Goal: Information Seeking & Learning: Learn about a topic

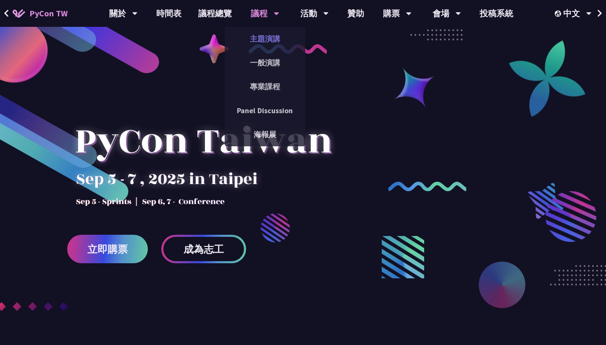
click at [264, 37] on link "主題演講" at bounding box center [264, 39] width 81 height 20
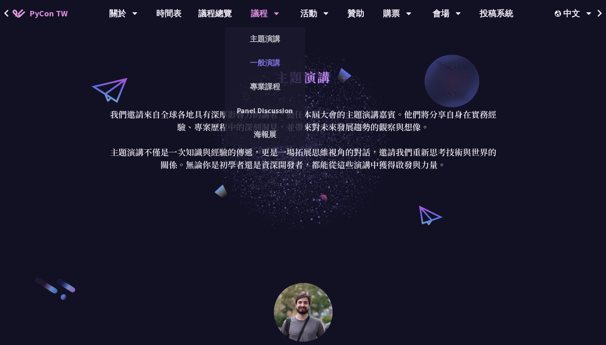
click at [261, 63] on link "一般演講" at bounding box center [264, 63] width 81 height 20
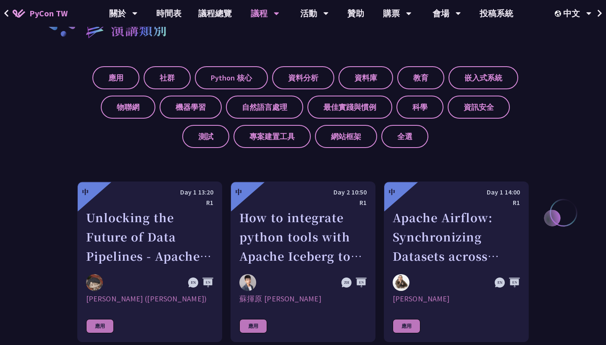
scroll to position [327, 0]
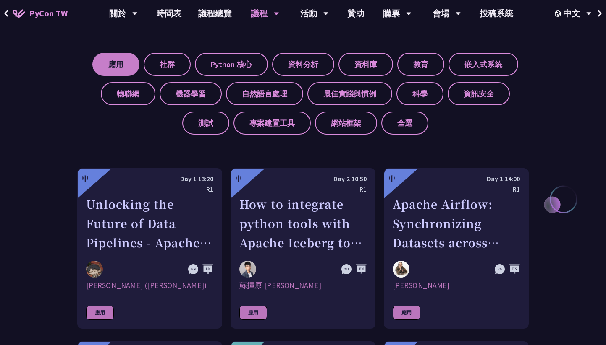
click at [122, 61] on label "應用" at bounding box center [115, 64] width 47 height 23
click at [0, 0] on input "應用" at bounding box center [0, 0] width 0 height 0
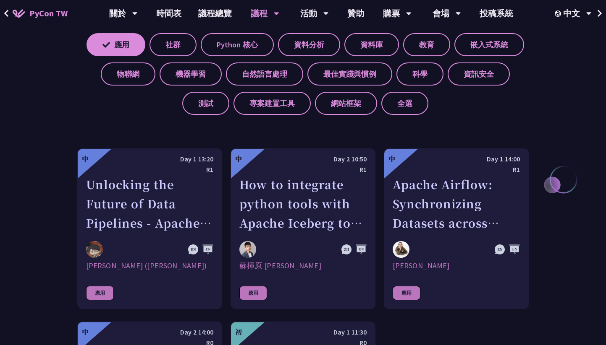
scroll to position [346, 0]
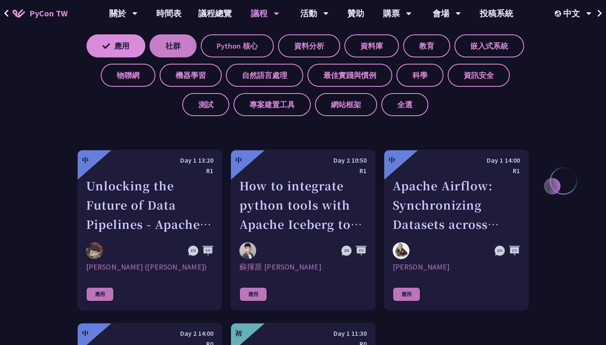
click at [181, 50] on label "社群" at bounding box center [172, 45] width 47 height 23
click at [0, 0] on input "社群" at bounding box center [0, 0] width 0 height 0
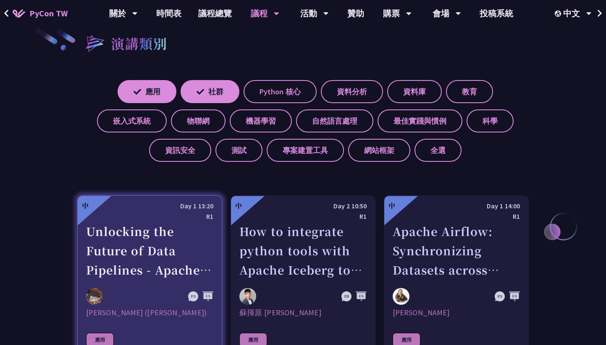
scroll to position [300, 0]
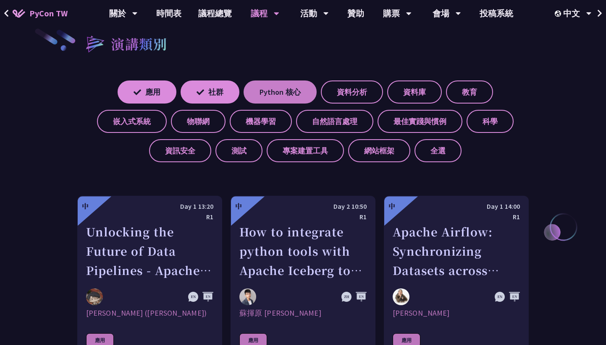
click at [274, 98] on label "Python 核心" at bounding box center [279, 92] width 73 height 23
click at [0, 0] on input "Python 核心" at bounding box center [0, 0] width 0 height 0
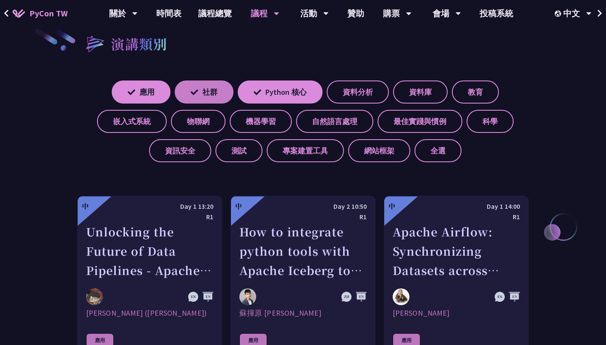
click at [219, 97] on label "社群" at bounding box center [204, 92] width 59 height 23
click at [0, 0] on input "社群" at bounding box center [0, 0] width 0 height 0
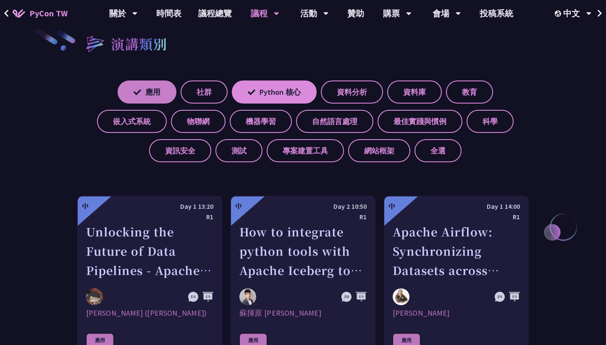
click at [164, 92] on label "應用" at bounding box center [146, 92] width 59 height 23
click at [0, 0] on input "應用" at bounding box center [0, 0] width 0 height 0
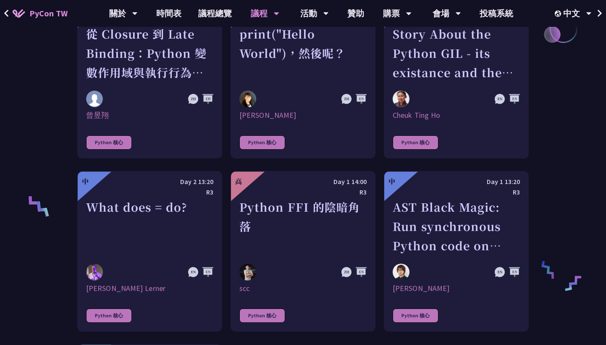
scroll to position [493, 0]
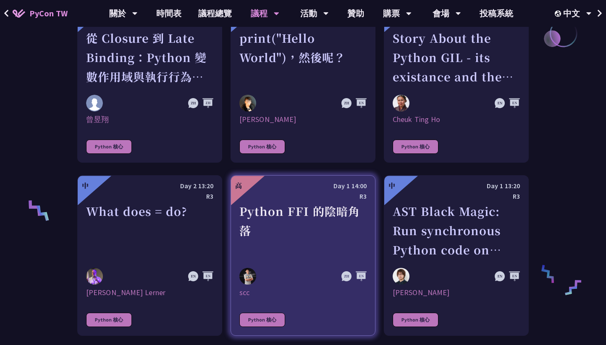
click at [284, 217] on div "Python FFI 的陰暗角落" at bounding box center [302, 231] width 127 height 58
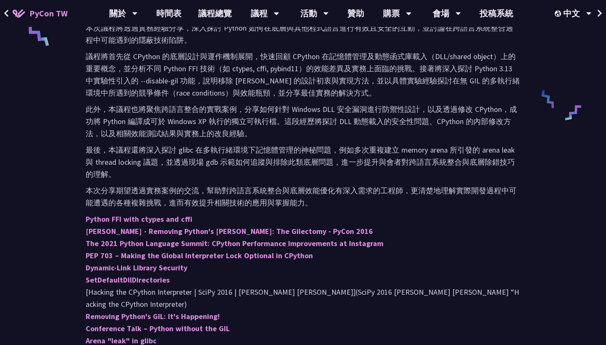
scroll to position [386, 0]
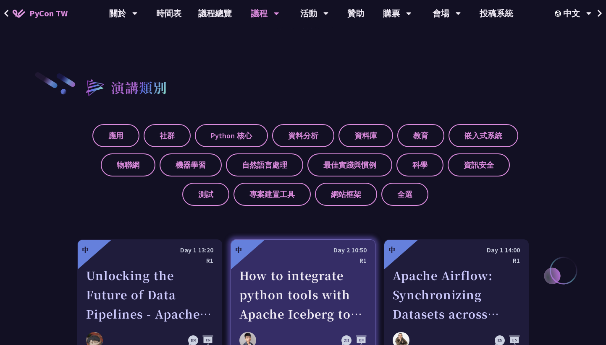
scroll to position [254, 0]
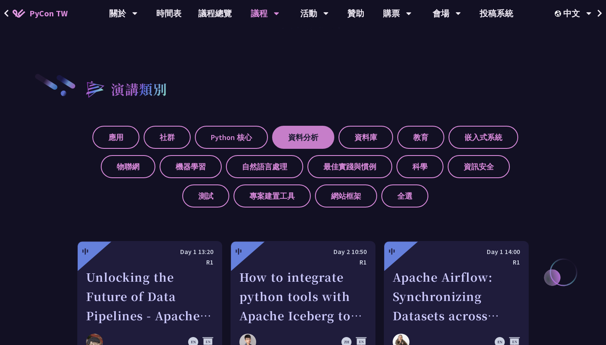
click at [315, 138] on label "資料分析" at bounding box center [303, 137] width 62 height 23
click at [0, 0] on input "資料分析" at bounding box center [0, 0] width 0 height 0
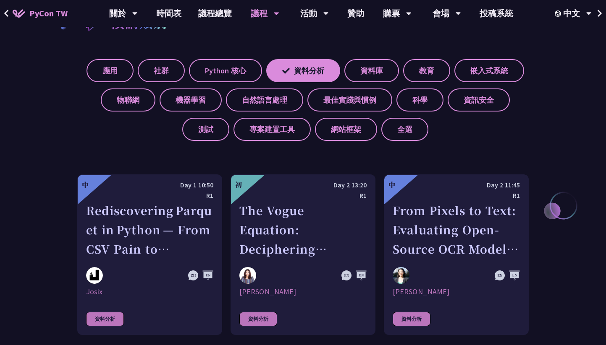
scroll to position [295, 0]
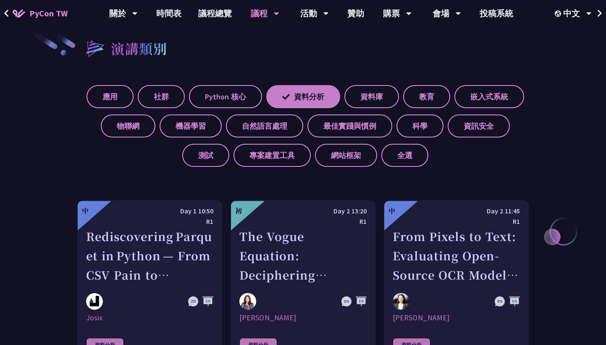
click at [290, 105] on label "資料分析" at bounding box center [303, 96] width 74 height 23
click at [0, 0] on input "資料分析" at bounding box center [0, 0] width 0 height 0
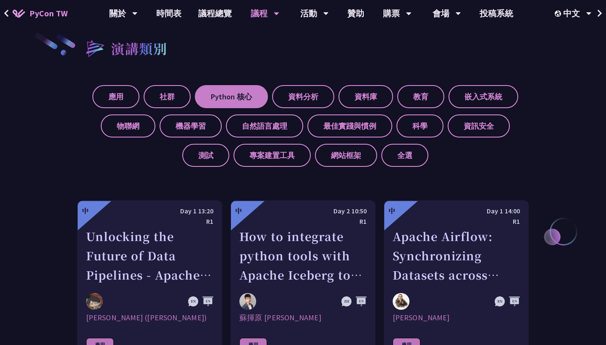
click at [241, 97] on label "Python 核心" at bounding box center [231, 96] width 73 height 23
click at [0, 0] on input "Python 核心" at bounding box center [0, 0] width 0 height 0
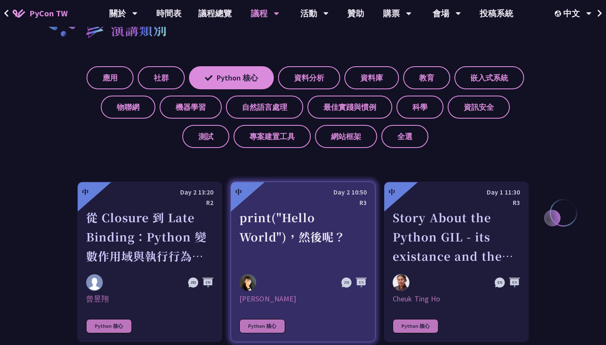
scroll to position [313, 0]
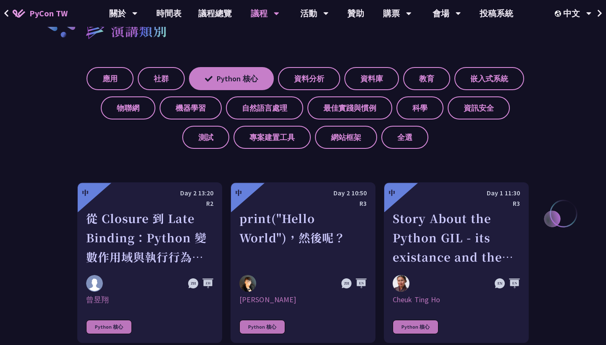
click at [246, 84] on label "Python 核心" at bounding box center [231, 78] width 85 height 23
click at [0, 0] on input "Python 核心" at bounding box center [0, 0] width 0 height 0
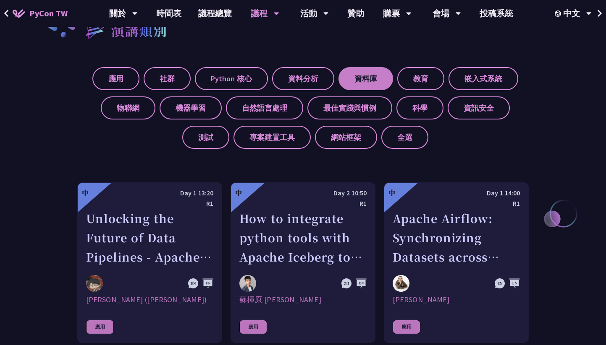
click at [348, 87] on label "資料庫" at bounding box center [365, 78] width 55 height 23
click at [0, 0] on input "資料庫" at bounding box center [0, 0] width 0 height 0
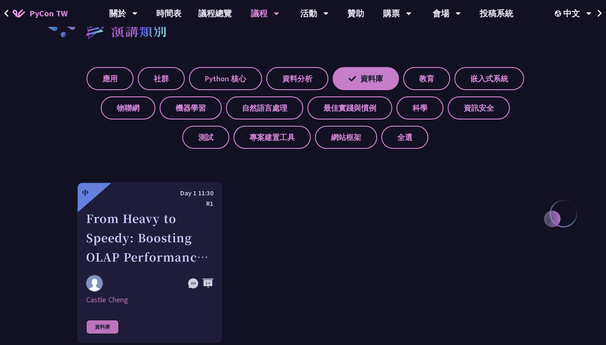
click at [370, 81] on label "資料庫" at bounding box center [365, 78] width 66 height 23
click at [0, 0] on input "資料庫" at bounding box center [0, 0] width 0 height 0
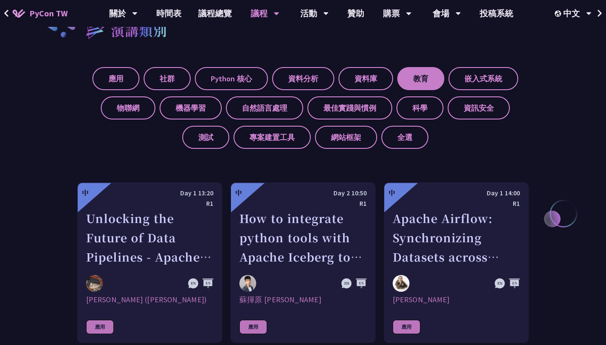
click at [425, 82] on label "教育" at bounding box center [420, 78] width 47 height 23
click at [0, 0] on input "教育" at bounding box center [0, 0] width 0 height 0
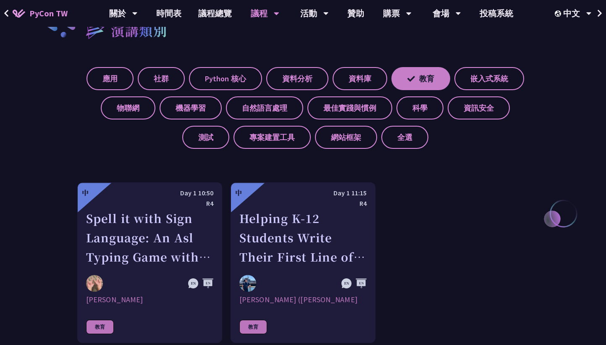
click at [425, 82] on label "教育" at bounding box center [420, 78] width 59 height 23
click at [0, 0] on input "教育" at bounding box center [0, 0] width 0 height 0
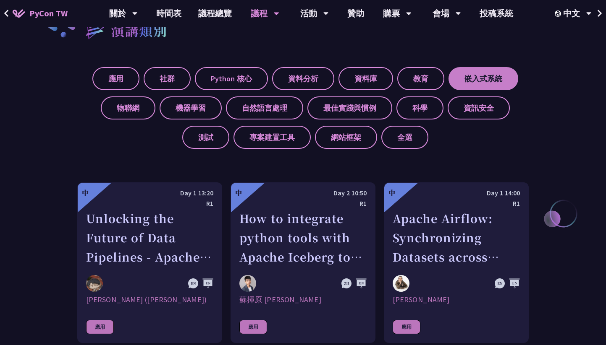
click at [465, 83] on label "嵌入式系統" at bounding box center [483, 78] width 70 height 23
click at [0, 0] on input "嵌入式系統" at bounding box center [0, 0] width 0 height 0
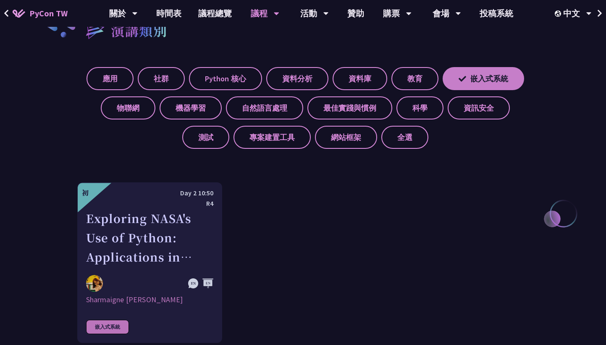
click at [465, 83] on label "嵌入式系統" at bounding box center [482, 78] width 81 height 23
click at [0, 0] on input "嵌入式系統" at bounding box center [0, 0] width 0 height 0
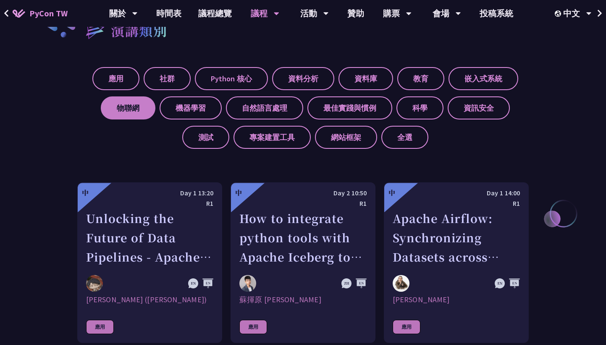
click at [125, 111] on label "物聯網" at bounding box center [128, 108] width 55 height 23
click at [0, 0] on input "物聯網" at bounding box center [0, 0] width 0 height 0
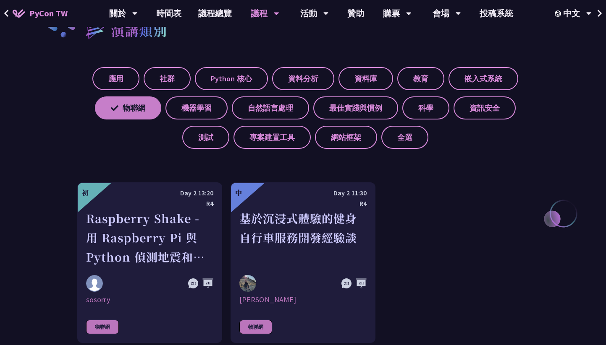
click at [125, 111] on label "物聯網" at bounding box center [128, 108] width 66 height 23
click at [0, 0] on input "物聯網" at bounding box center [0, 0] width 0 height 0
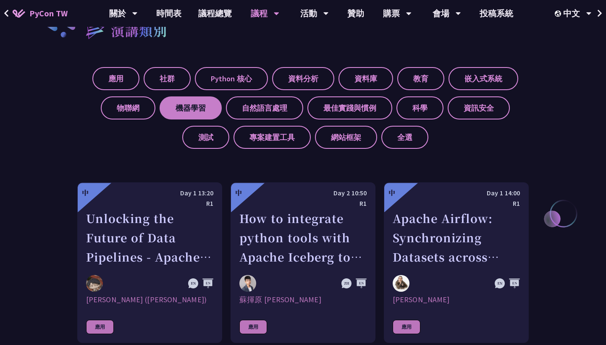
click at [188, 118] on label "機器學習" at bounding box center [190, 108] width 62 height 23
click at [0, 0] on input "機器學習" at bounding box center [0, 0] width 0 height 0
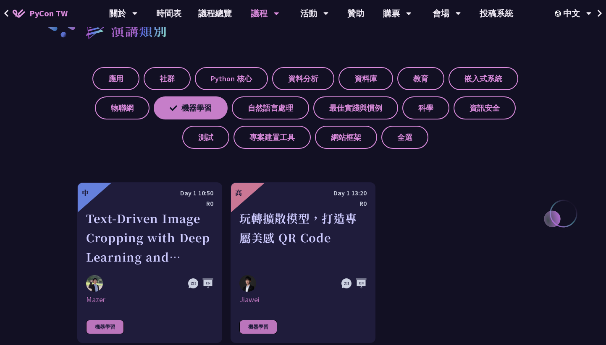
click at [205, 114] on label "機器學習" at bounding box center [191, 108] width 74 height 23
click at [0, 0] on input "機器學習" at bounding box center [0, 0] width 0 height 0
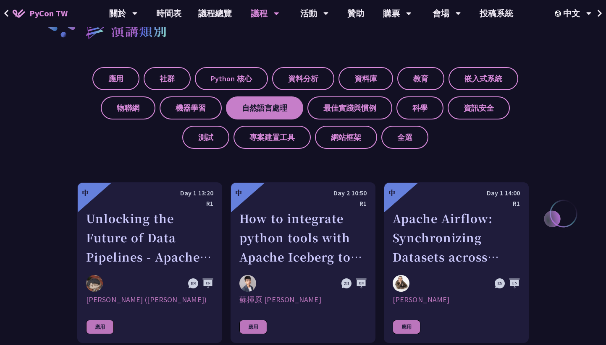
click at [260, 111] on label "自然語言處理" at bounding box center [264, 108] width 77 height 23
click at [0, 0] on input "自然語言處理" at bounding box center [0, 0] width 0 height 0
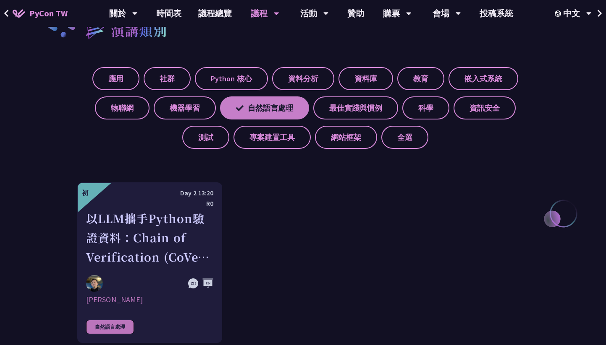
click at [260, 111] on label "自然語言處理" at bounding box center [264, 108] width 89 height 23
click at [0, 0] on input "自然語言處理" at bounding box center [0, 0] width 0 height 0
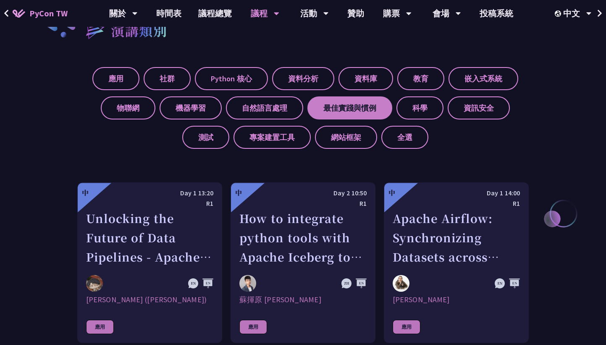
click at [338, 117] on label "最佳實踐與慣例" at bounding box center [349, 108] width 85 height 23
click at [0, 0] on input "最佳實踐與慣例" at bounding box center [0, 0] width 0 height 0
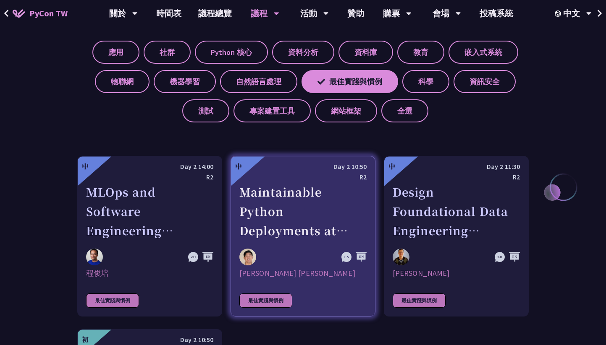
scroll to position [337, 0]
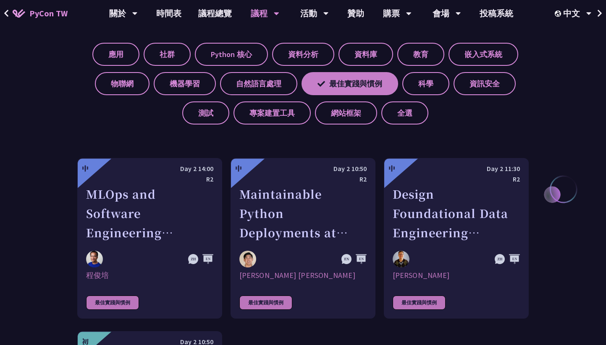
click at [360, 89] on label "最佳實踐與慣例" at bounding box center [349, 83] width 97 height 23
click at [0, 0] on input "最佳實踐與慣例" at bounding box center [0, 0] width 0 height 0
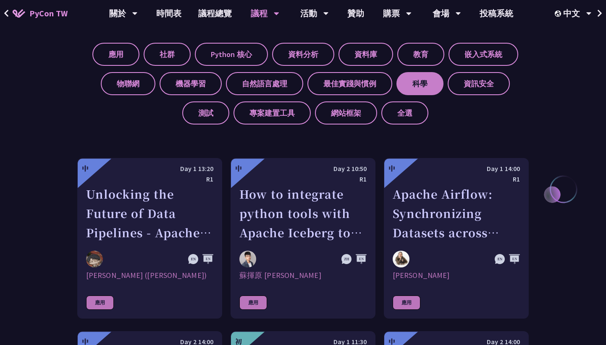
click at [417, 90] on label "科學" at bounding box center [419, 83] width 47 height 23
click at [0, 0] on input "科學" at bounding box center [0, 0] width 0 height 0
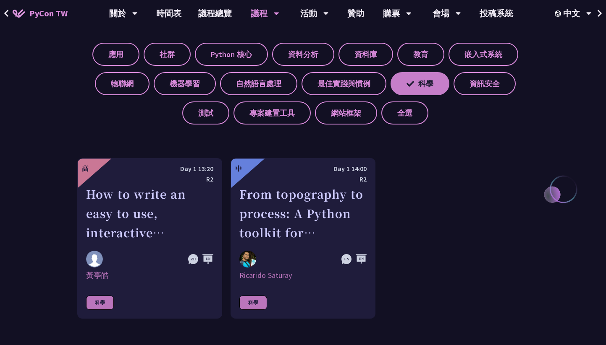
click at [417, 90] on label "科學" at bounding box center [419, 83] width 59 height 23
click at [0, 0] on input "科學" at bounding box center [0, 0] width 0 height 0
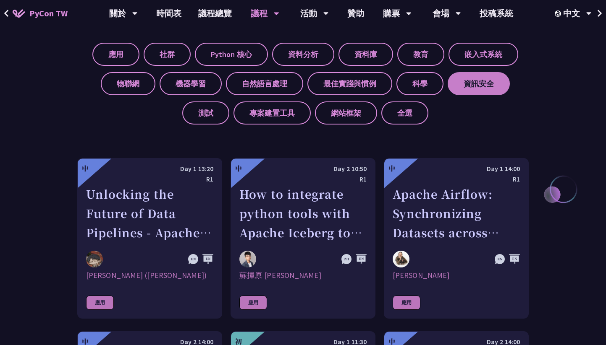
click at [478, 88] on label "資訊安全" at bounding box center [478, 83] width 62 height 23
click at [0, 0] on input "資訊安全" at bounding box center [0, 0] width 0 height 0
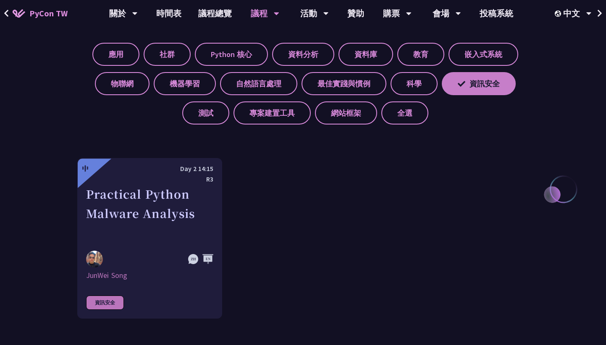
click at [476, 84] on label "資訊安全" at bounding box center [478, 83] width 74 height 23
click at [0, 0] on input "資訊安全" at bounding box center [0, 0] width 0 height 0
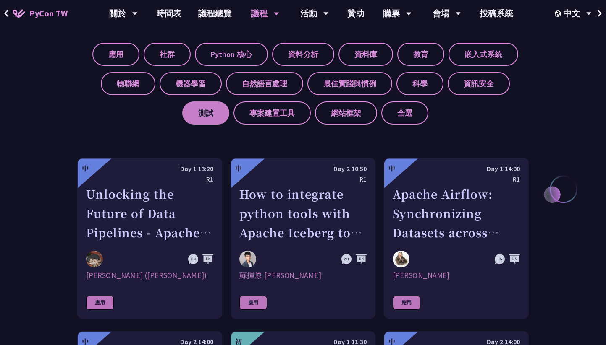
click at [216, 115] on label "測試" at bounding box center [205, 113] width 47 height 23
click at [0, 0] on input "測試" at bounding box center [0, 0] width 0 height 0
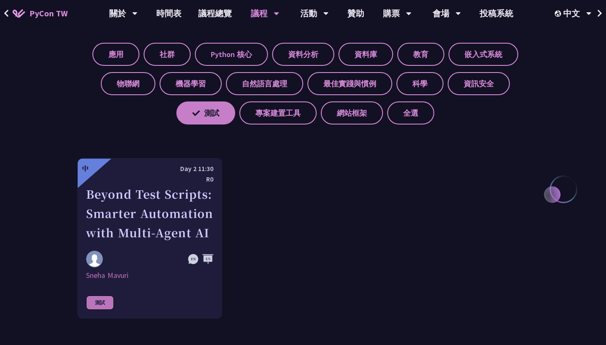
click at [216, 115] on label "測試" at bounding box center [205, 113] width 59 height 23
click at [0, 0] on input "測試" at bounding box center [0, 0] width 0 height 0
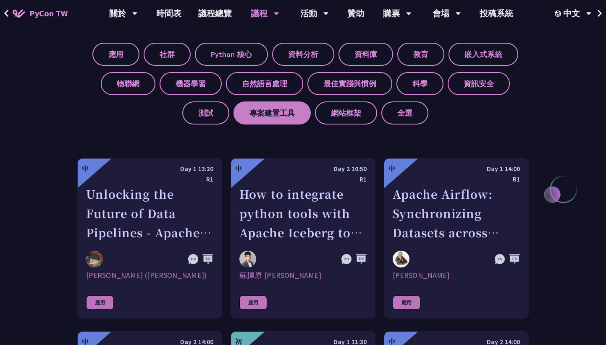
click at [268, 117] on label "專案建置工具" at bounding box center [271, 113] width 77 height 23
click at [0, 0] on input "專案建置工具" at bounding box center [0, 0] width 0 height 0
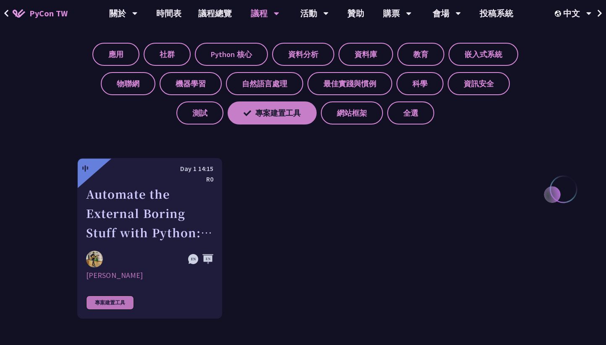
click at [268, 117] on label "專案建置工具" at bounding box center [271, 113] width 89 height 23
click at [0, 0] on input "專案建置工具" at bounding box center [0, 0] width 0 height 0
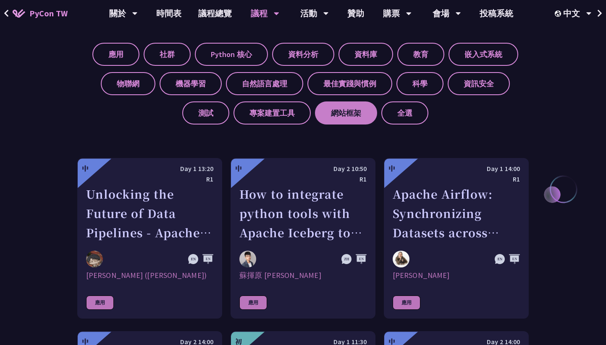
click at [339, 111] on label "網站框架" at bounding box center [346, 113] width 62 height 23
click at [0, 0] on input "網站框架" at bounding box center [0, 0] width 0 height 0
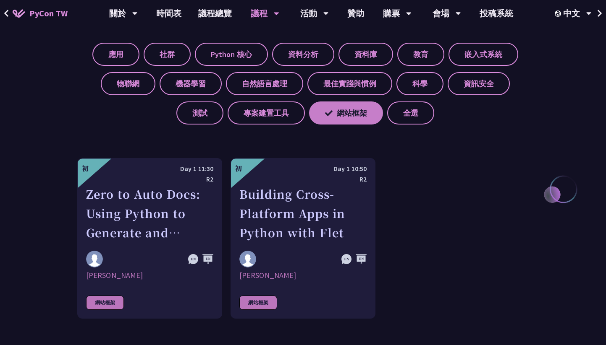
click at [343, 116] on label "網站框架" at bounding box center [346, 113] width 74 height 23
click at [0, 0] on input "網站框架" at bounding box center [0, 0] width 0 height 0
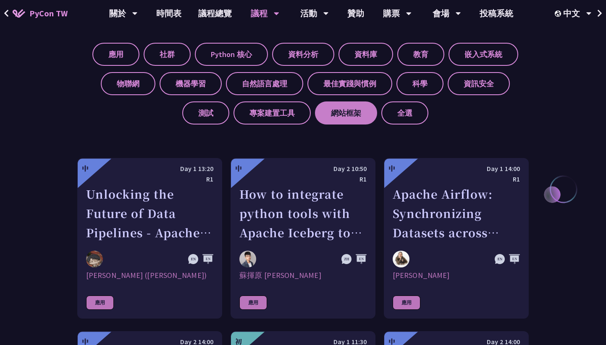
click at [352, 116] on label "網站框架" at bounding box center [346, 113] width 62 height 23
click at [0, 0] on input "網站框架" at bounding box center [0, 0] width 0 height 0
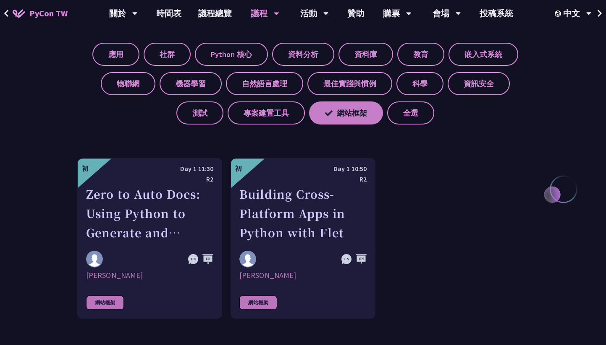
click at [355, 117] on label "網站框架" at bounding box center [346, 113] width 74 height 23
click at [0, 0] on input "網站框架" at bounding box center [0, 0] width 0 height 0
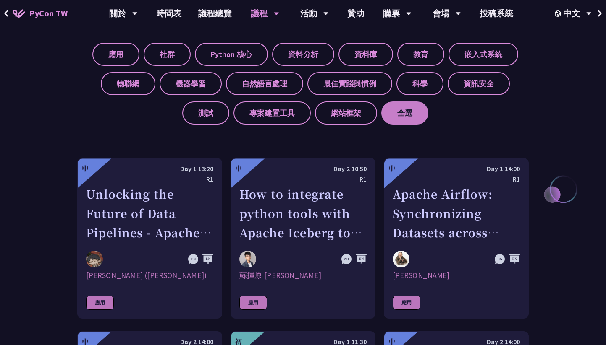
click at [399, 115] on label "全選" at bounding box center [404, 113] width 47 height 23
click at [0, 0] on input "全選" at bounding box center [0, 0] width 0 height 0
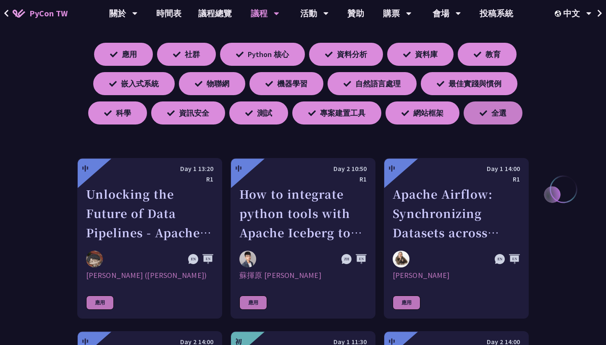
click at [499, 118] on label "全選" at bounding box center [492, 113] width 59 height 23
click at [0, 0] on input "全選" at bounding box center [0, 0] width 0 height 0
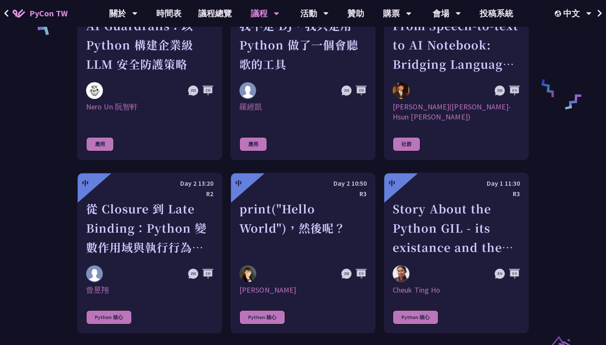
scroll to position [673, 0]
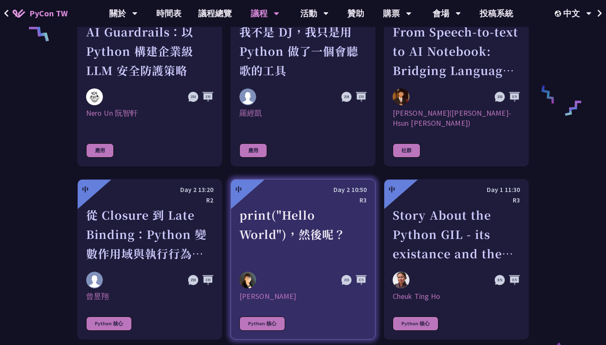
click at [306, 210] on div "print("Hello World")，然後呢？" at bounding box center [302, 235] width 127 height 58
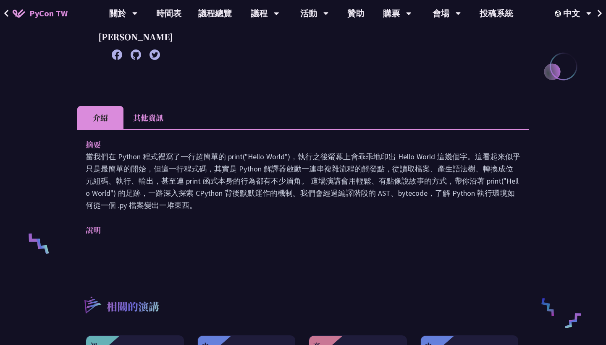
scroll to position [180, 0]
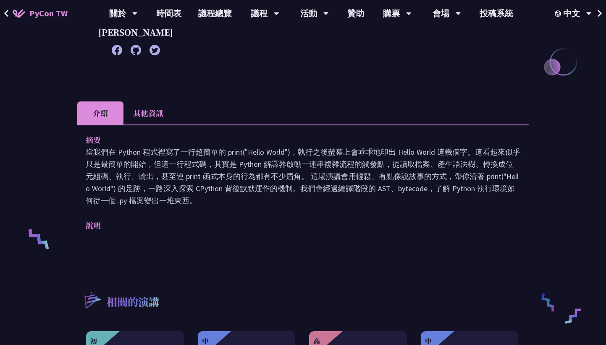
click at [153, 108] on li "其他資訊" at bounding box center [148, 113] width 50 height 23
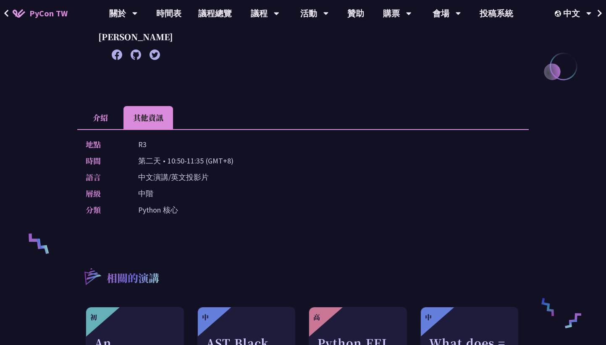
scroll to position [0, 0]
